Goal: Check status: Check status

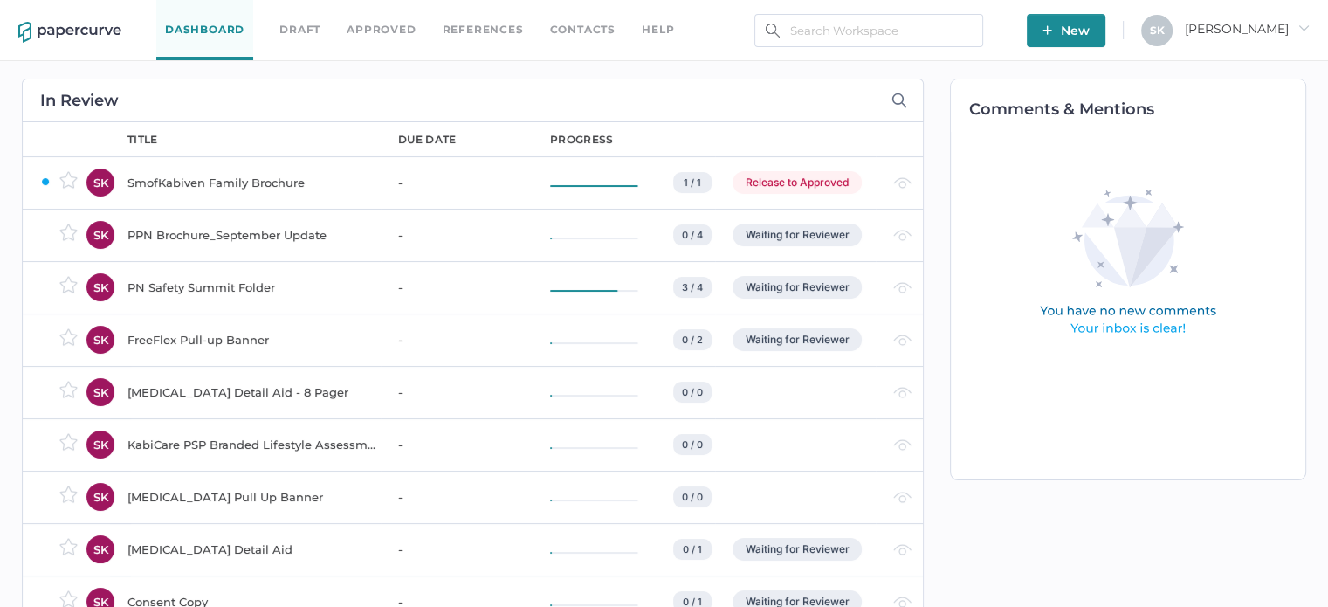
click at [196, 176] on div "SmofKabiven Family Brochure" at bounding box center [252, 182] width 250 height 21
click at [1122, 215] on img at bounding box center [1127, 264] width 251 height 176
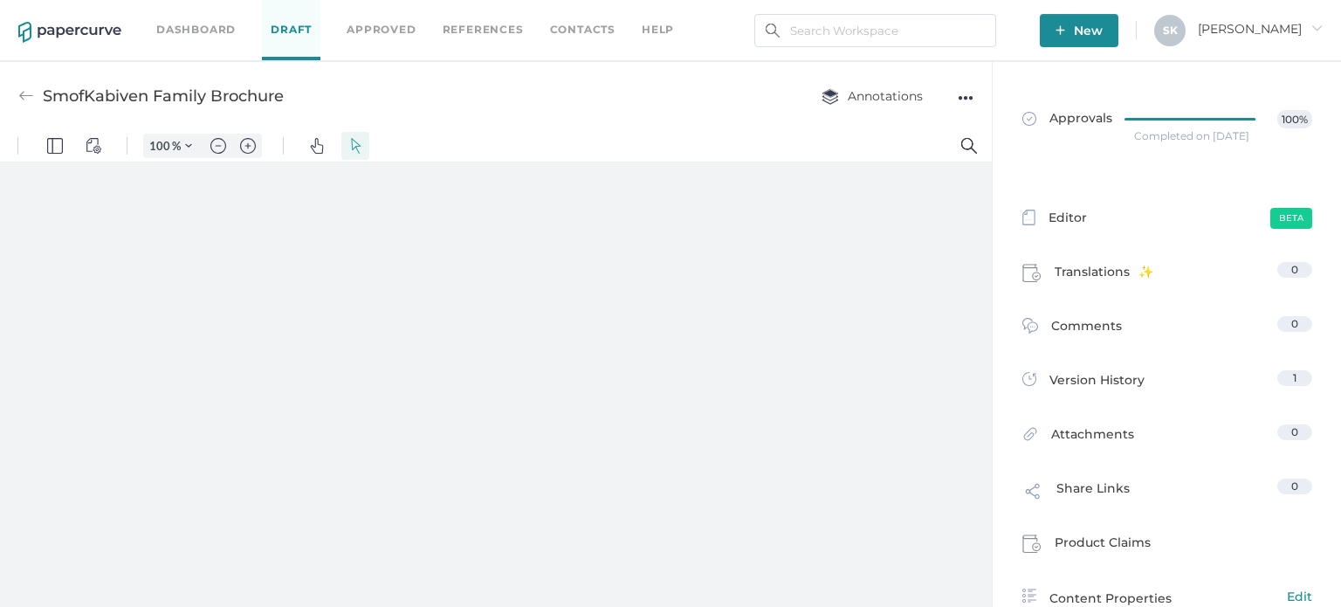
type input "181"
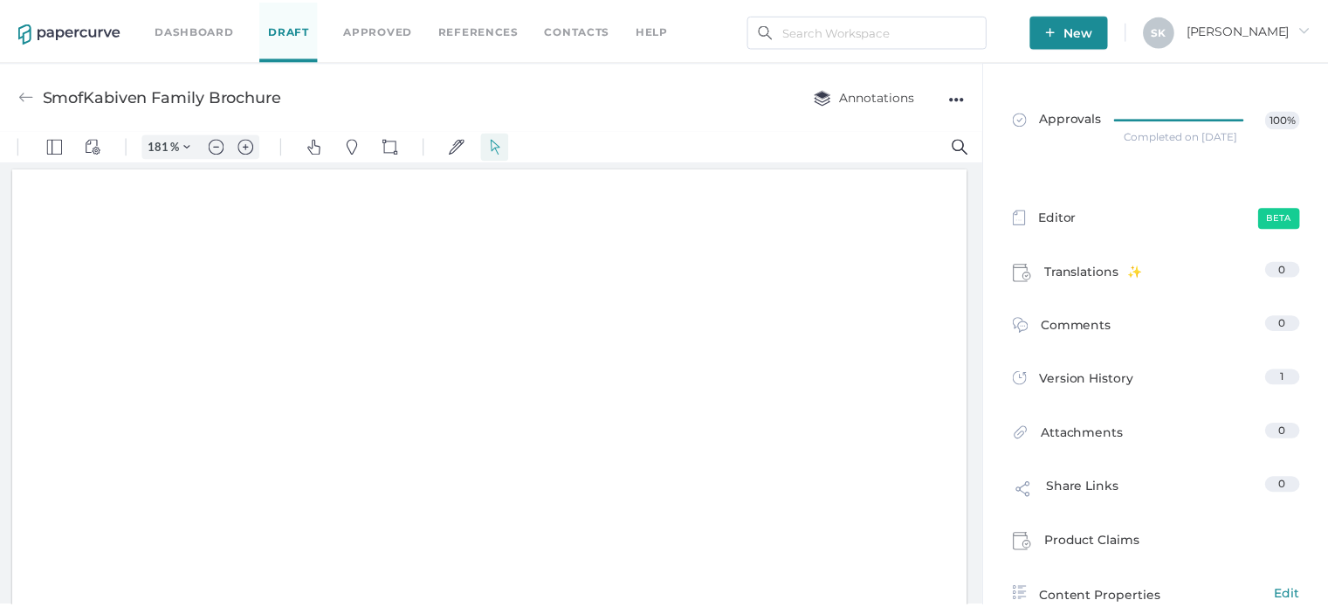
scroll to position [3, 0]
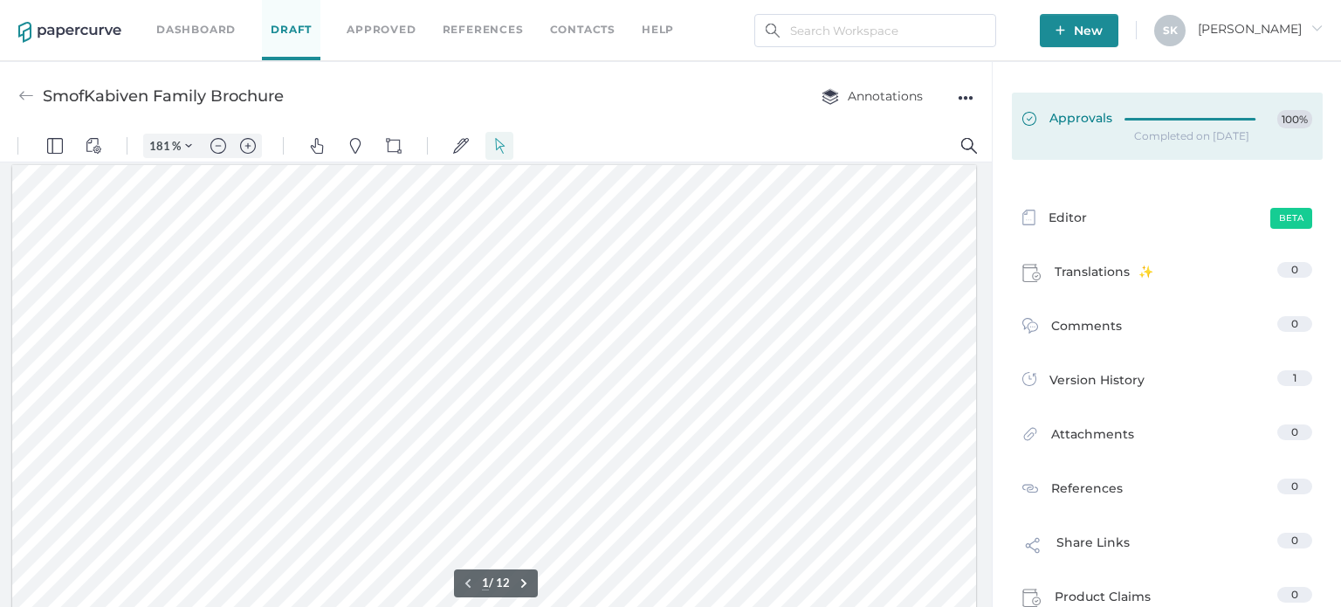
click at [1136, 149] on link "Approvals 100%" at bounding box center [1167, 126] width 311 height 67
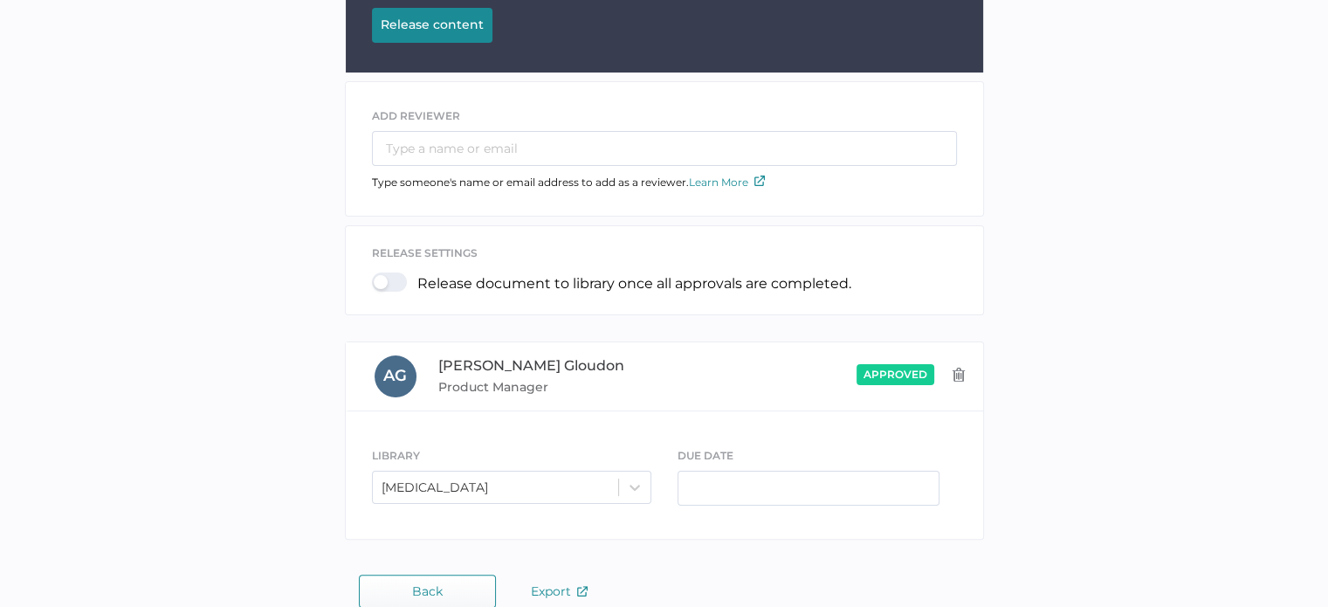
scroll to position [332, 0]
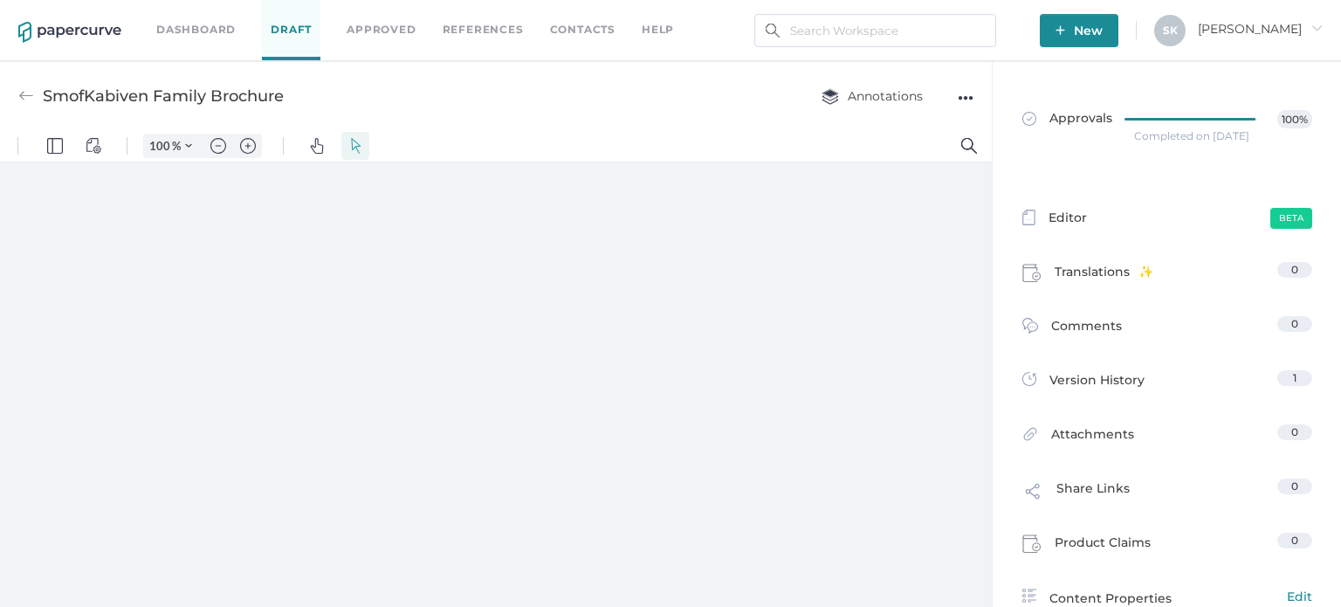
type input "181"
type input "11"
